Goal: Find specific page/section: Find specific page/section

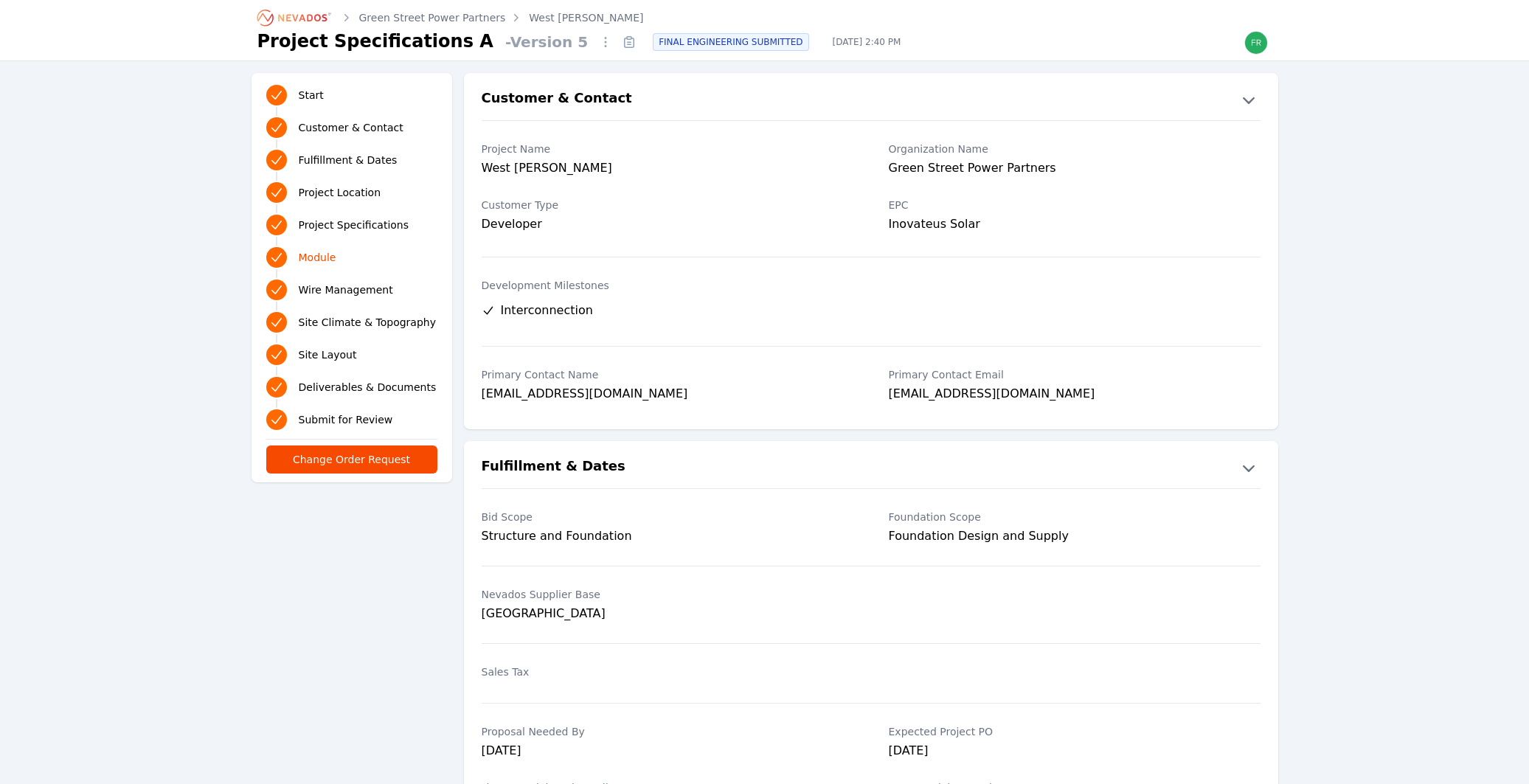
scroll to position [1573, 0]
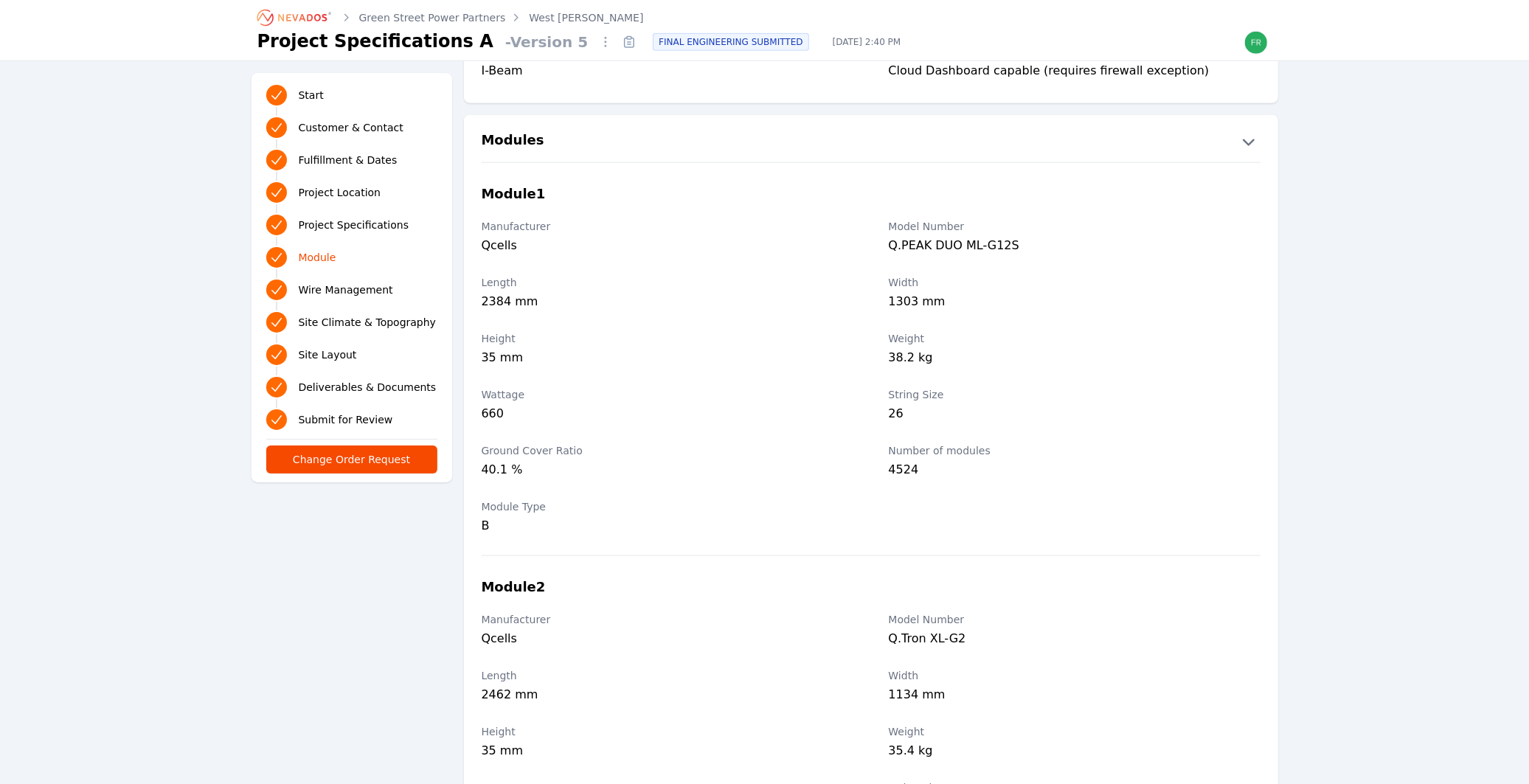
click at [303, 18] on icon "Breadcrumb" at bounding box center [295, 18] width 81 height 24
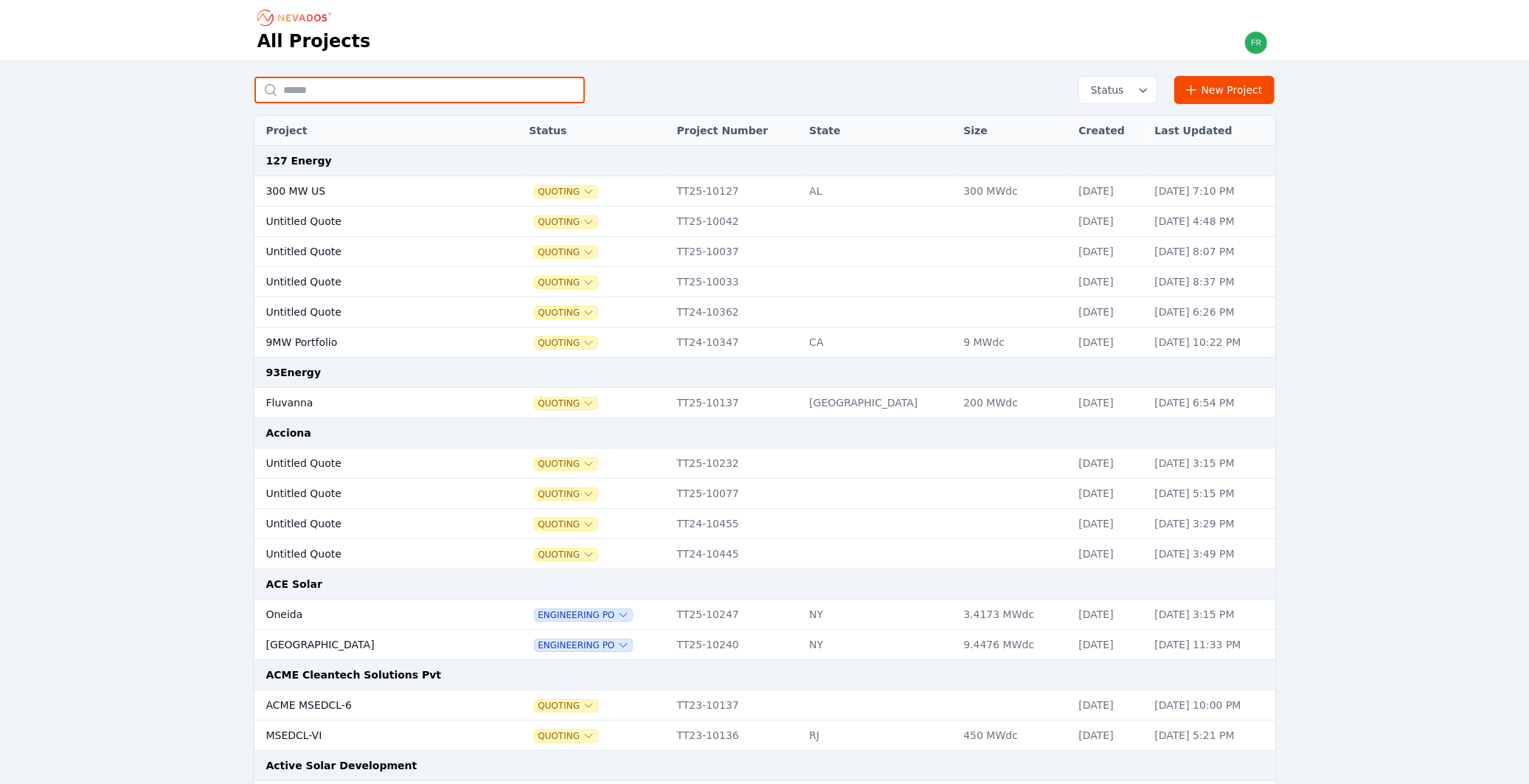
click at [359, 90] on input "text" at bounding box center [419, 90] width 330 height 27
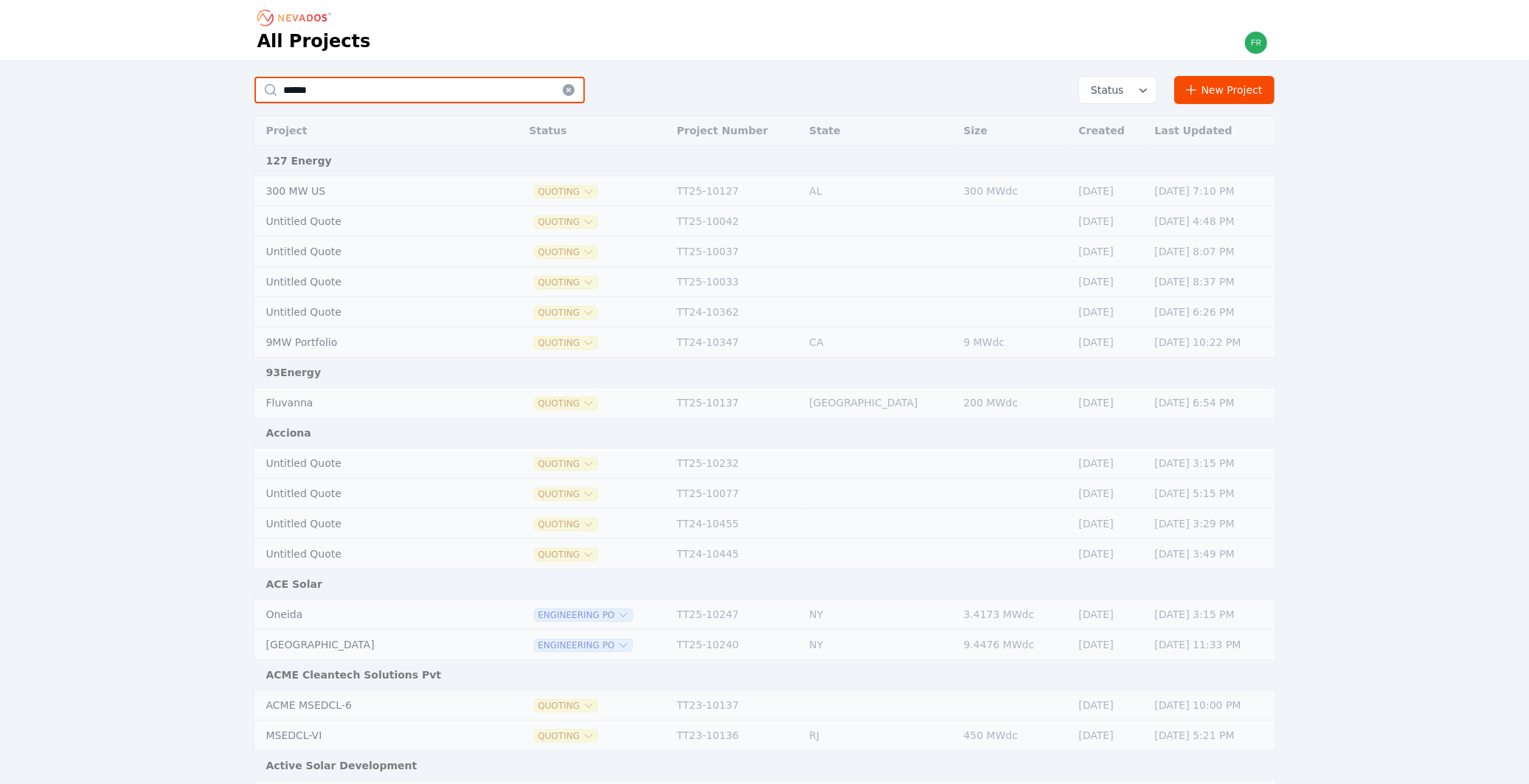
type input "***"
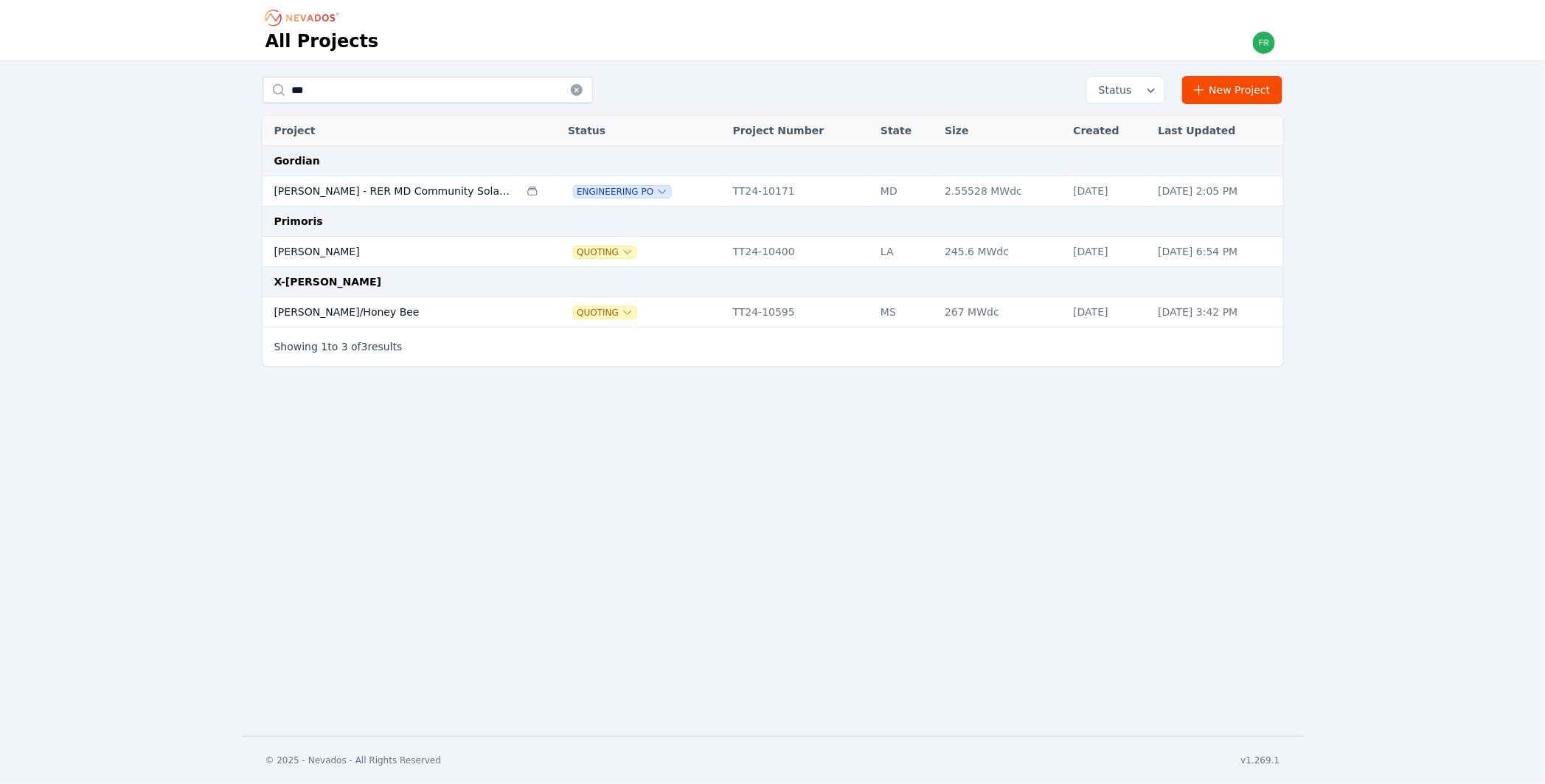
click at [451, 190] on td "Beeman - RER MD Community Solar 57" at bounding box center [391, 191] width 257 height 30
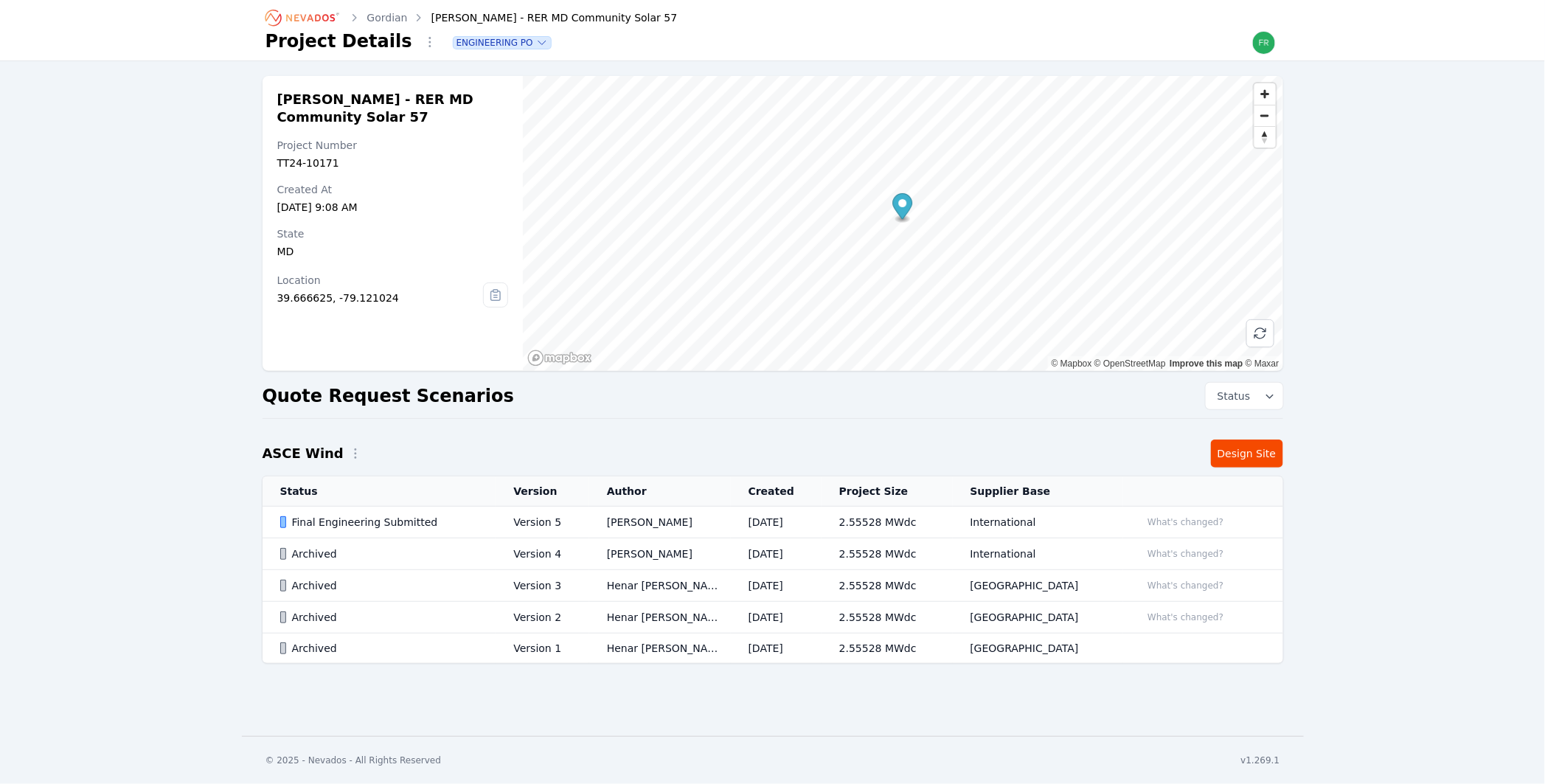
click at [1213, 433] on div "Beeman - RER MD Community Solar 57 Project Number TT24-10171 Created At Mar 25,…" at bounding box center [773, 384] width 1062 height 616
click at [1231, 449] on link "Design Site" at bounding box center [1247, 453] width 72 height 28
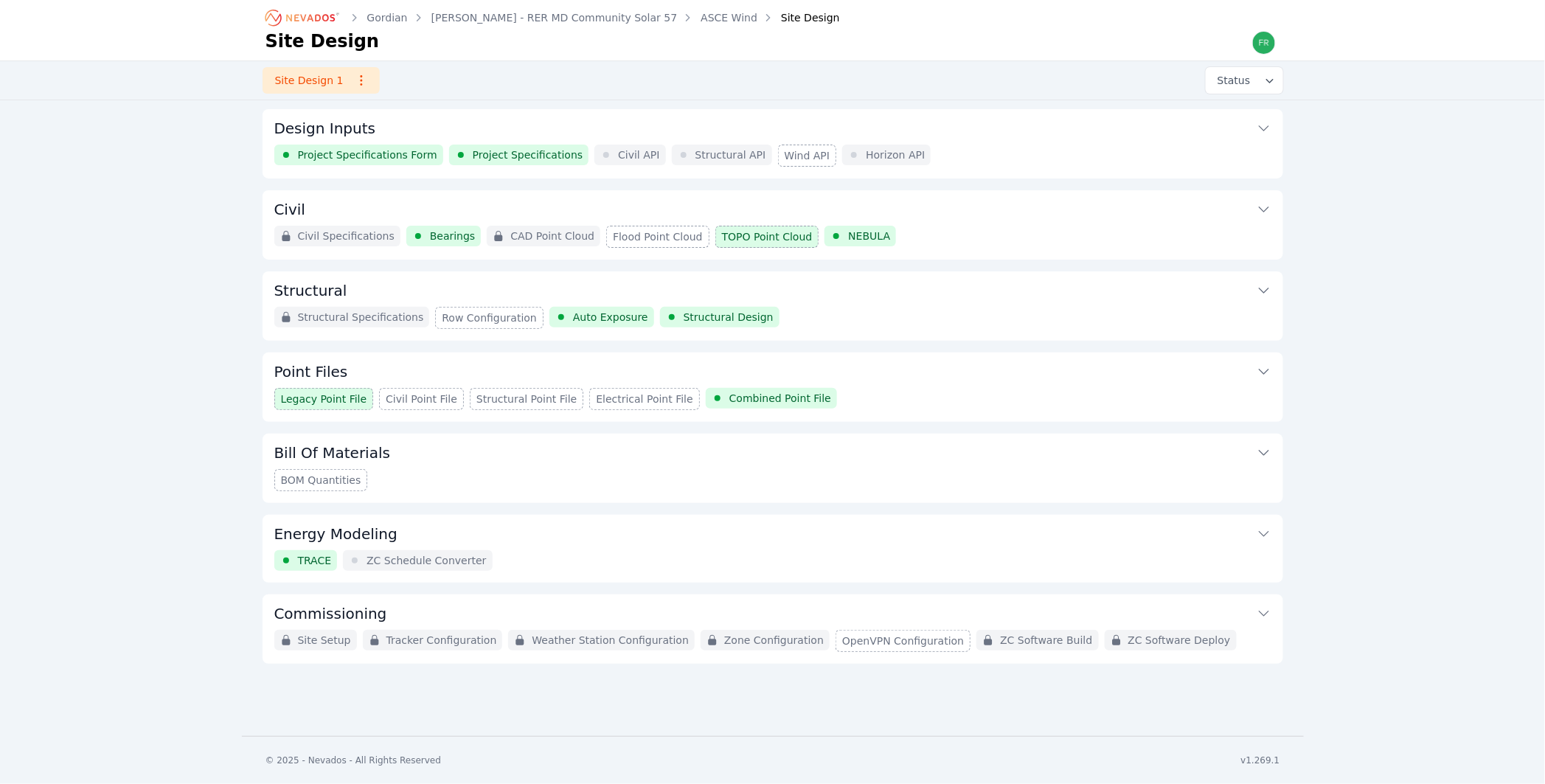
click at [993, 227] on div "Civil Specifications Bearings CAD Point Cloud Flood Point Cloud TOPO Point Clou…" at bounding box center [773, 237] width 997 height 22
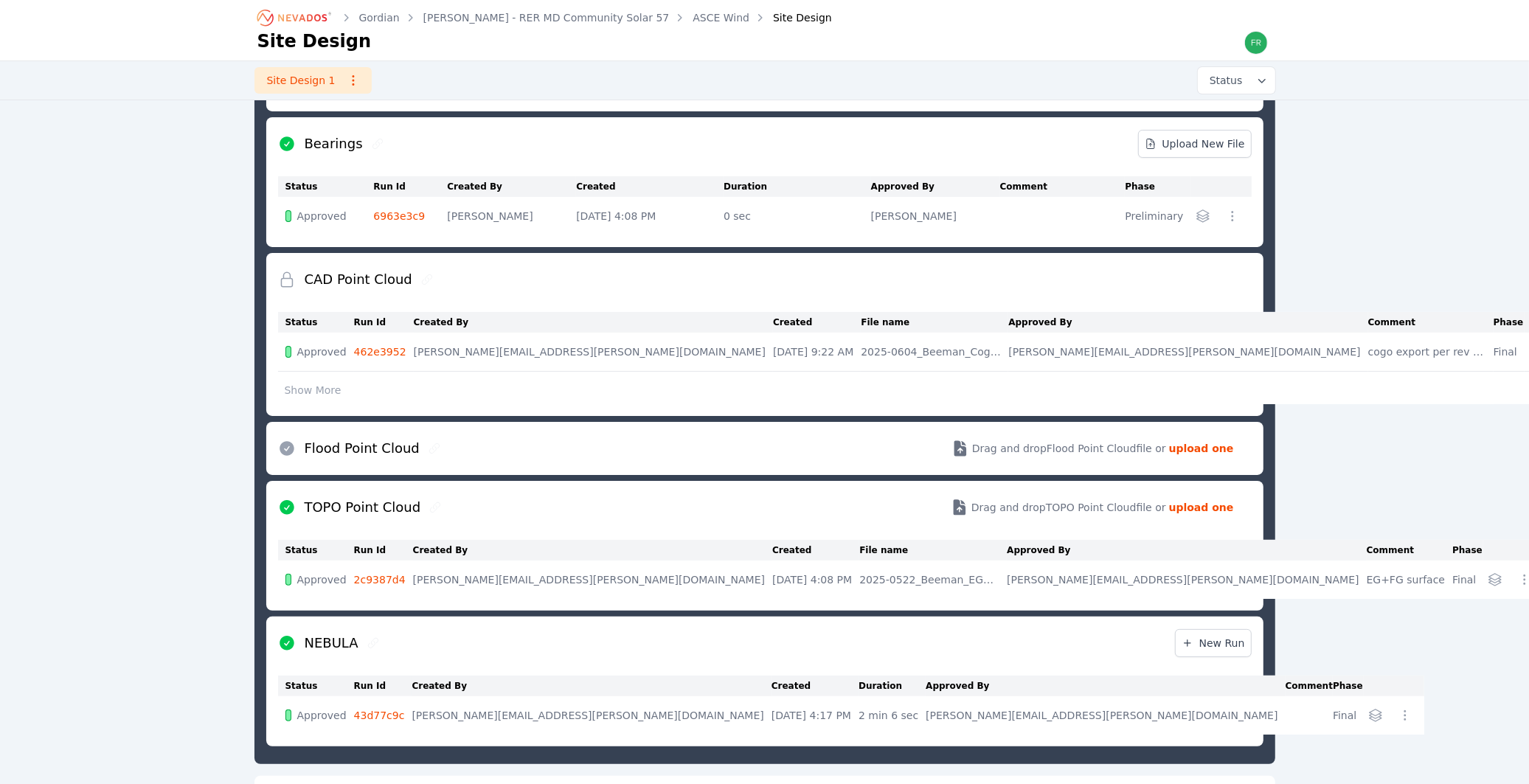
scroll to position [299, 0]
